Goal: Information Seeking & Learning: Stay updated

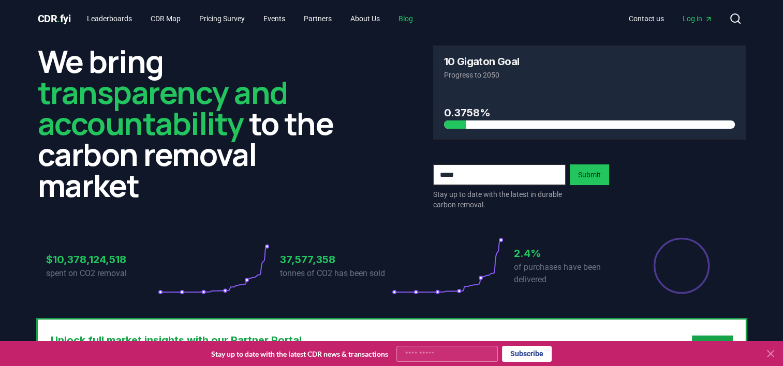
drag, startPoint x: 0, startPoint y: 0, endPoint x: 414, endPoint y: 17, distance: 414.1
click at [414, 17] on link "Blog" at bounding box center [405, 18] width 31 height 19
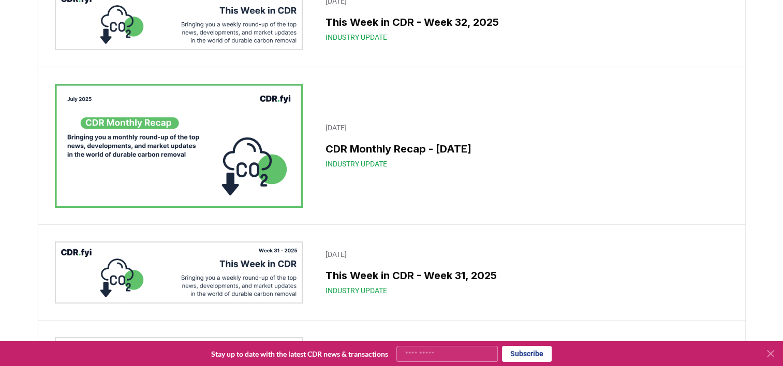
scroll to position [201, 0]
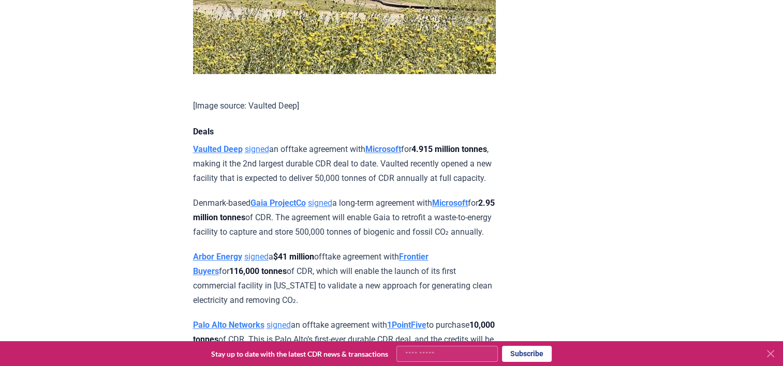
scroll to position [724, 0]
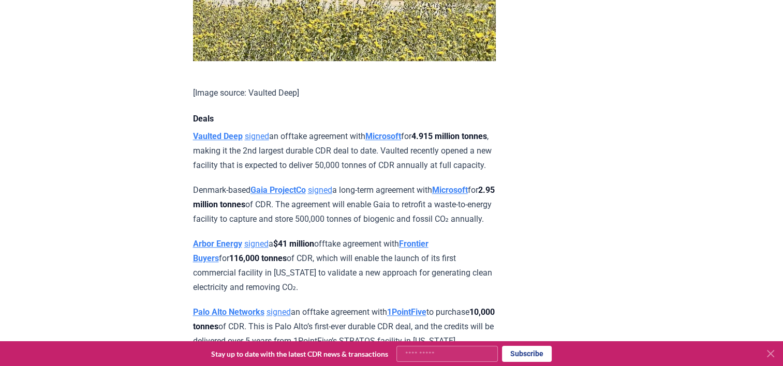
click at [432, 161] on p "Vaulted Deep signed an offtake agreement with Microsoft for 4.915 million tonne…" at bounding box center [344, 150] width 303 height 43
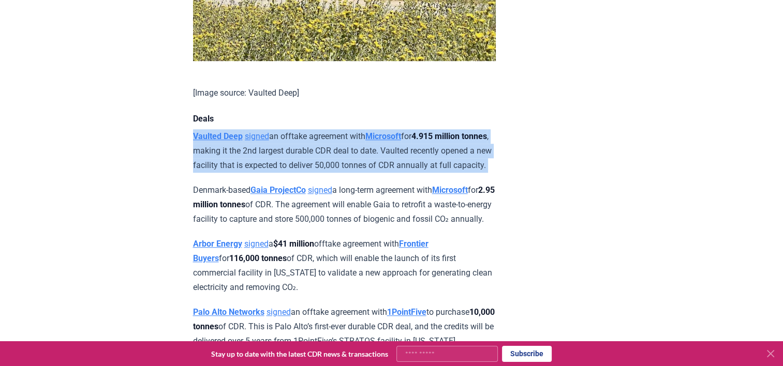
click at [432, 161] on p "Vaulted Deep signed an offtake agreement with Microsoft for 4.915 million tonne…" at bounding box center [344, 150] width 303 height 43
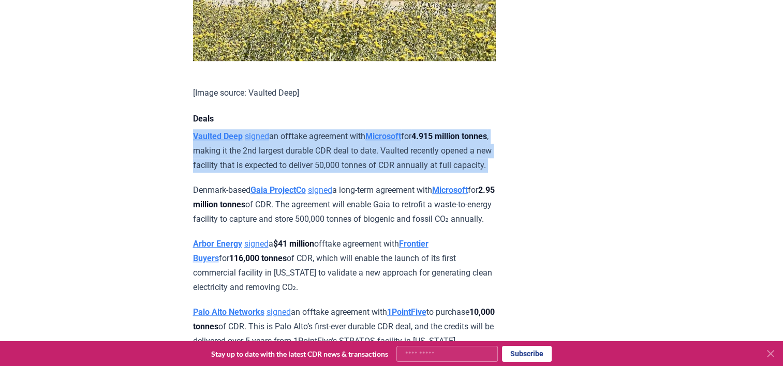
click at [432, 161] on p "Vaulted Deep signed an offtake agreement with Microsoft for 4.915 million tonne…" at bounding box center [344, 150] width 303 height 43
drag, startPoint x: 432, startPoint y: 161, endPoint x: 414, endPoint y: 185, distance: 29.9
click at [414, 173] on p "Vaulted Deep signed an offtake agreement with Microsoft for 4.915 million tonne…" at bounding box center [344, 150] width 303 height 43
click at [380, 173] on p "Vaulted Deep signed an offtake agreement with Microsoft for 4.915 million tonne…" at bounding box center [344, 150] width 303 height 43
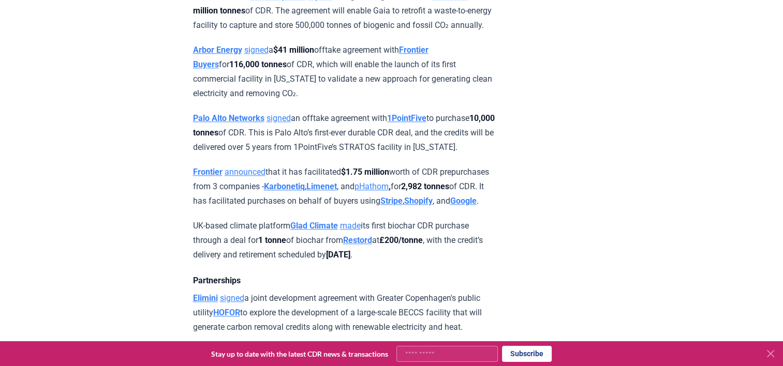
scroll to position [919, 0]
click at [342, 154] on p "Palo Alto Networks signed an offtake agreement with 1PointFive to purchase 10,0…" at bounding box center [344, 132] width 303 height 43
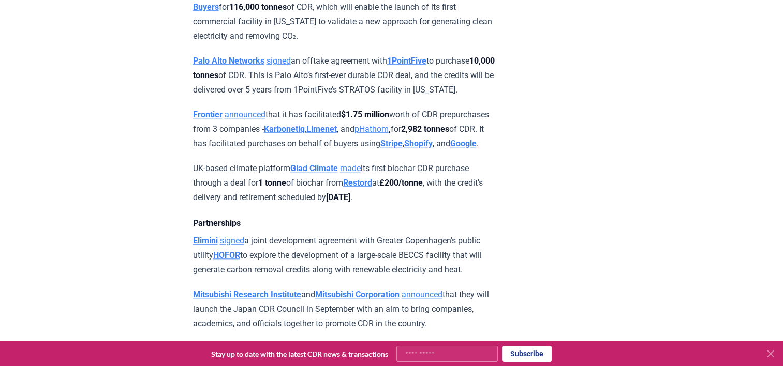
scroll to position [980, 0]
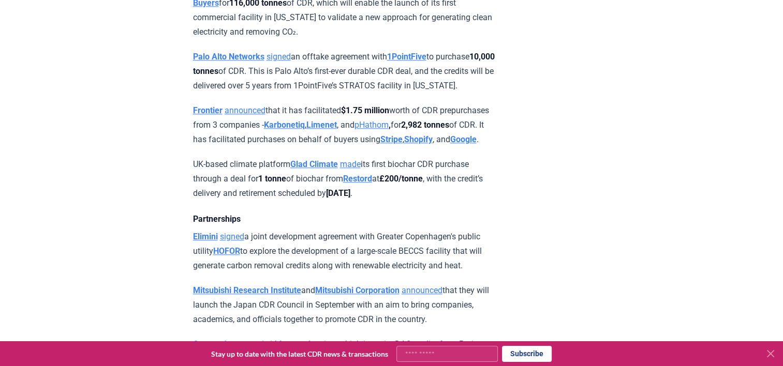
click at [321, 147] on p "Frontier announced that it has facilitated $1.75 million worth of CDR prepurcha…" at bounding box center [344, 124] width 303 height 43
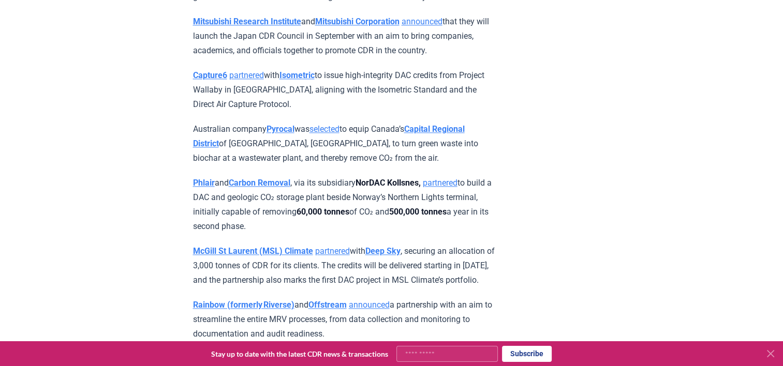
scroll to position [1249, 0]
click at [373, 111] on p "Capture6 partnered with Isometric to issue high-integrity DAC credits from Proj…" at bounding box center [344, 89] width 303 height 43
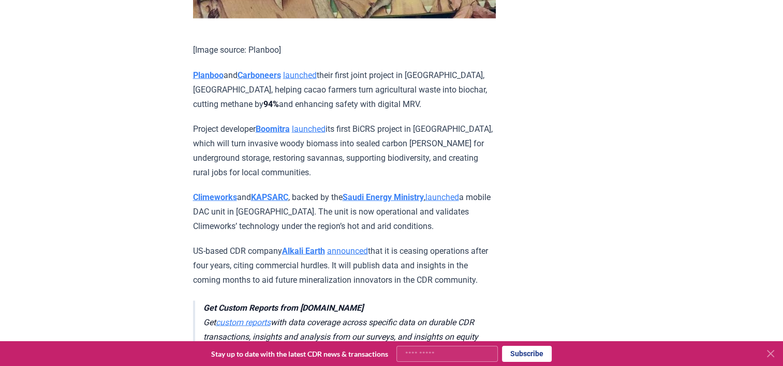
scroll to position [1901, 0]
click at [374, 111] on p "Planboo and Carboneers launched their first joint project in Oti, Ghana, helpin…" at bounding box center [344, 89] width 303 height 43
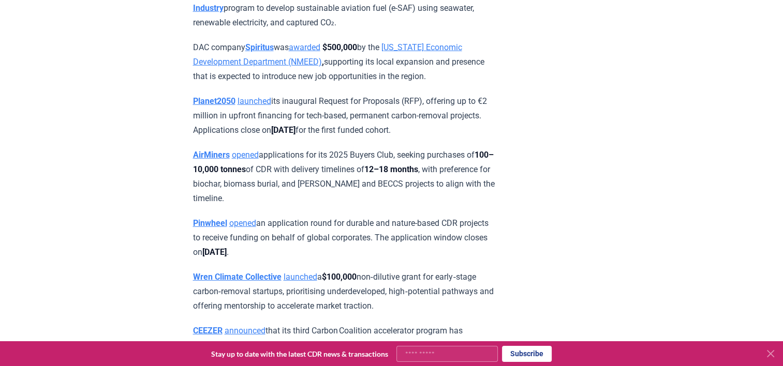
scroll to position [2878, 0]
click at [373, 83] on p "DAC company Spiritus was awarded $500,000 by the New Mexico Economic Developmen…" at bounding box center [344, 61] width 303 height 43
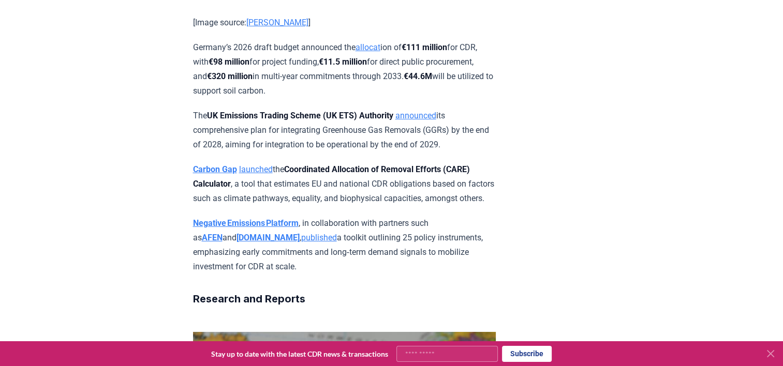
scroll to position [3552, 0]
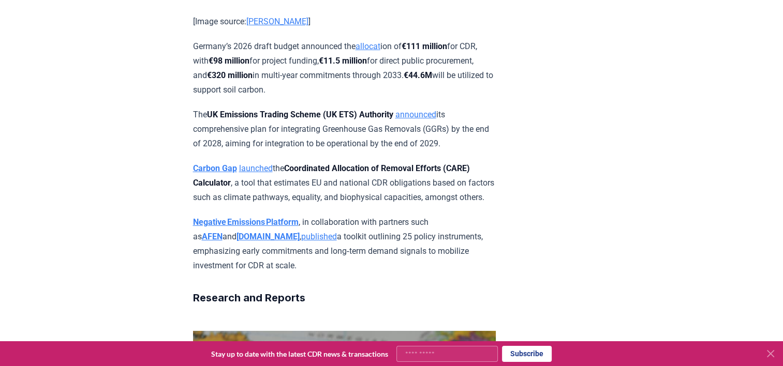
click at [353, 97] on p "Germany’s 2026 draft budget announced the allocat ion of €111 million for CDR, …" at bounding box center [344, 68] width 303 height 58
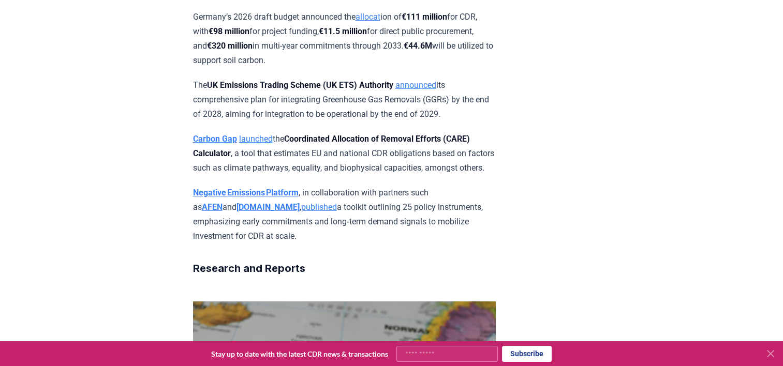
scroll to position [3582, 0]
click at [322, 121] on p "The UK Emissions Trading Scheme (UK ETS) Authority announced its comprehensive …" at bounding box center [344, 99] width 303 height 43
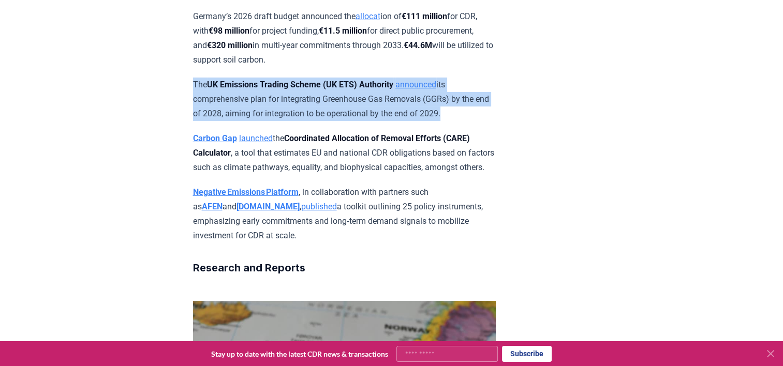
click at [322, 121] on p "The UK Emissions Trading Scheme (UK ETS) Authority announced its comprehensive …" at bounding box center [344, 99] width 303 height 43
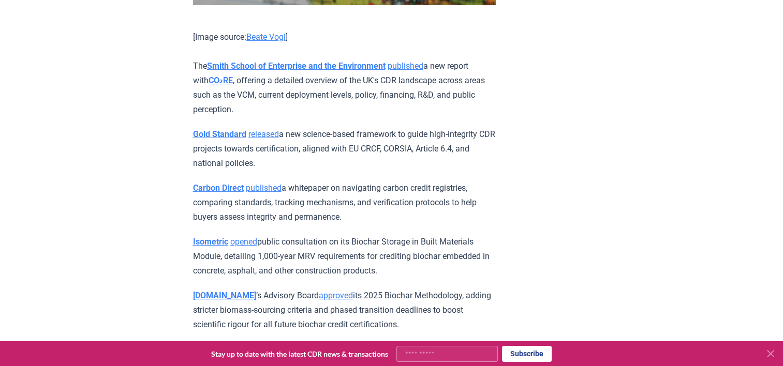
scroll to position [4110, 0]
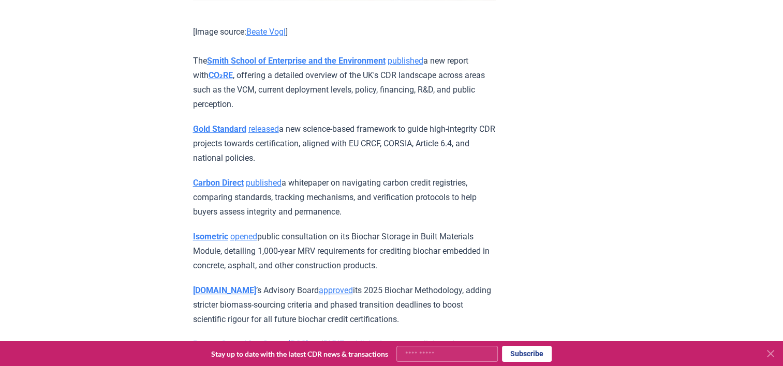
click at [321, 166] on p "Gold Standard released a new science-based framework to guide high-integrity CD…" at bounding box center [344, 143] width 303 height 43
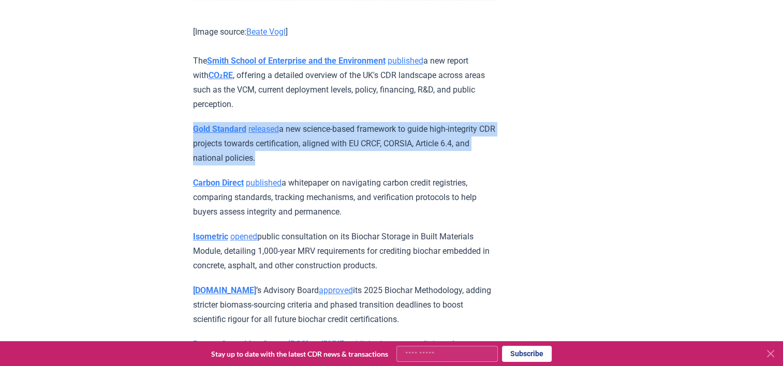
click at [321, 166] on p "Gold Standard released a new science-based framework to guide high-integrity CD…" at bounding box center [344, 143] width 303 height 43
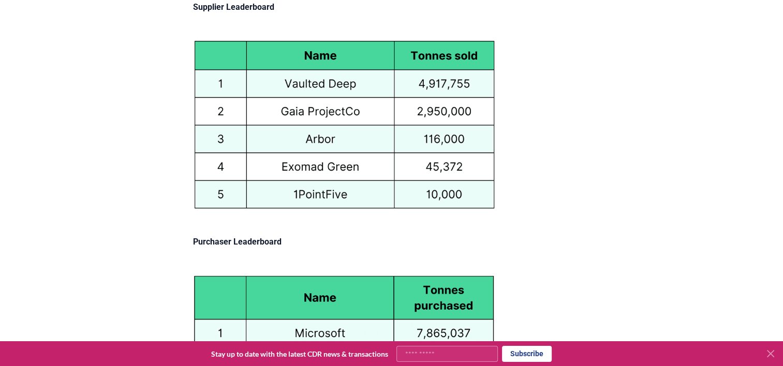
scroll to position [4937, 0]
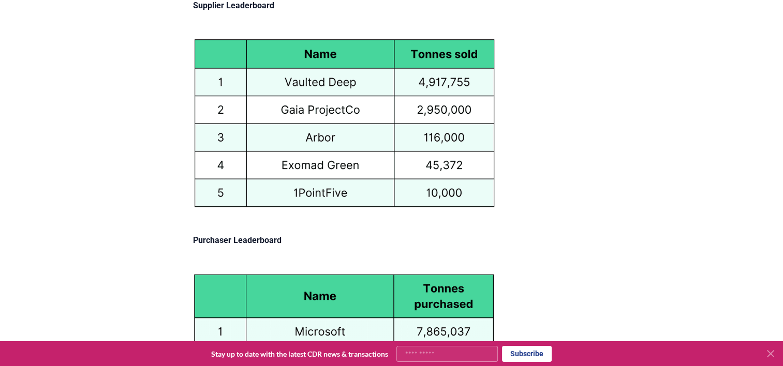
drag, startPoint x: 416, startPoint y: 236, endPoint x: 350, endPoint y: 127, distance: 127.6
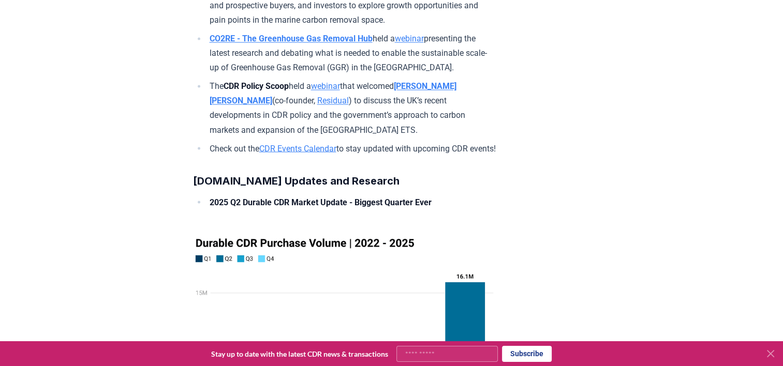
scroll to position [5757, 0]
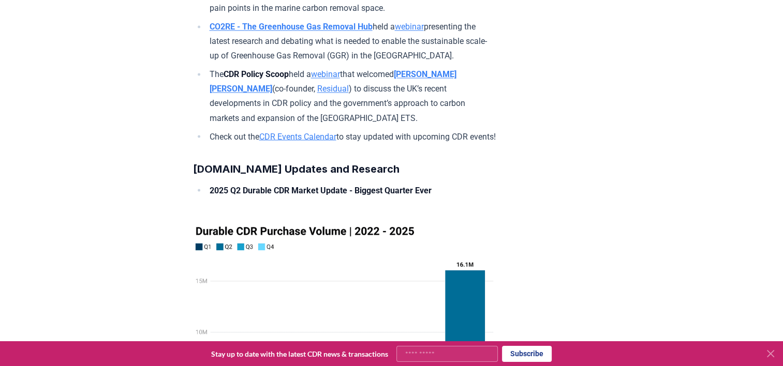
click at [337, 79] on link "webinar" at bounding box center [325, 74] width 29 height 10
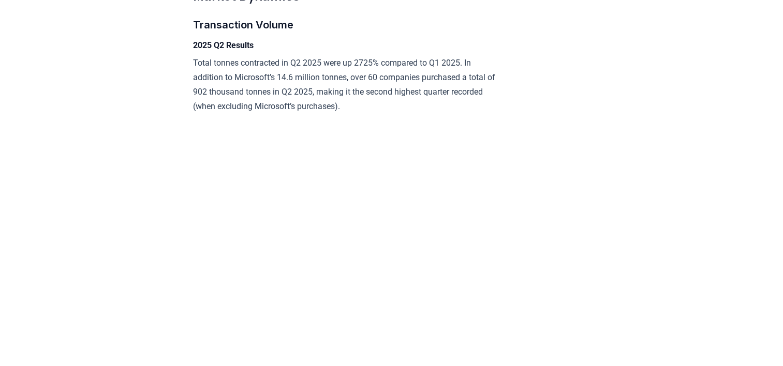
scroll to position [1638, 0]
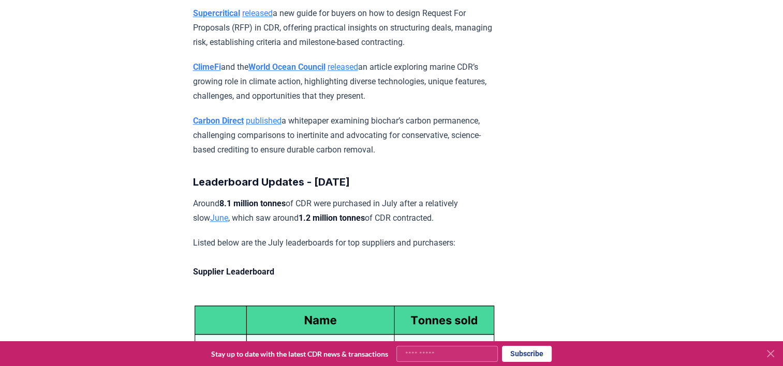
scroll to position [4668, 0]
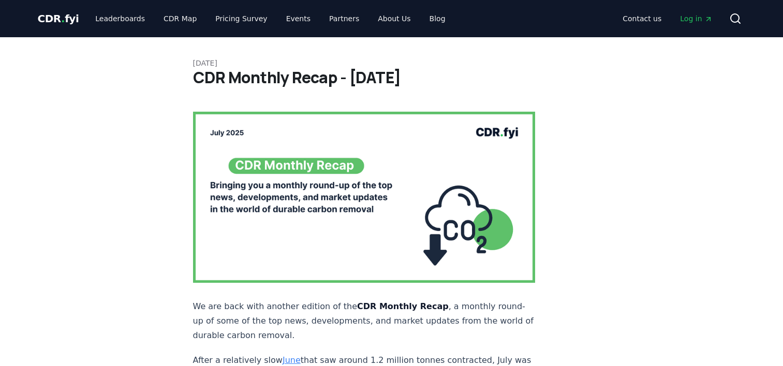
scroll to position [4668, 0]
